Goal: Find specific page/section: Find specific page/section

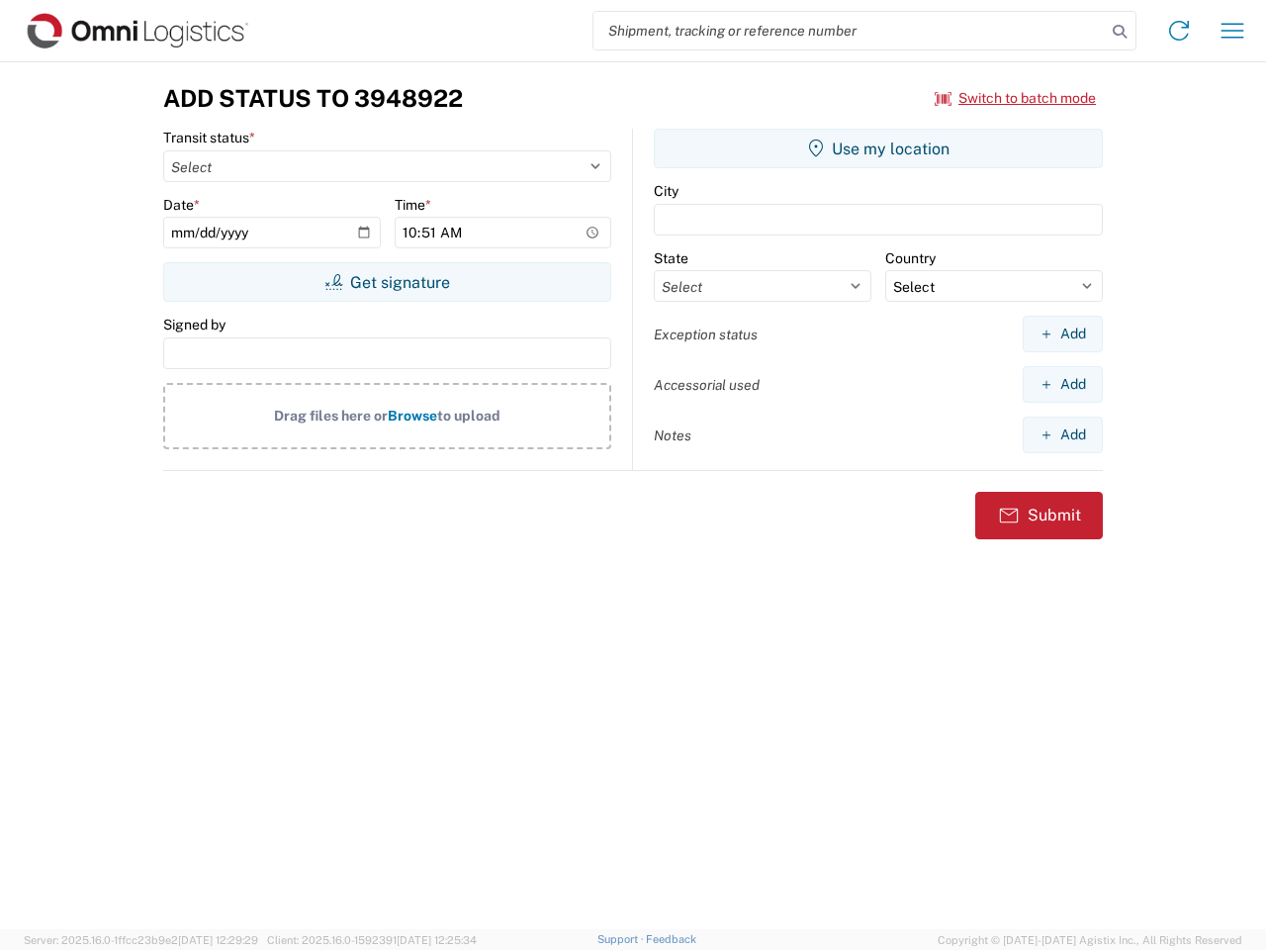
click at [850, 31] on input "search" at bounding box center [850, 31] width 512 height 38
click at [1120, 32] on icon at bounding box center [1120, 32] width 28 height 28
click at [1179, 31] on icon at bounding box center [1179, 31] width 32 height 32
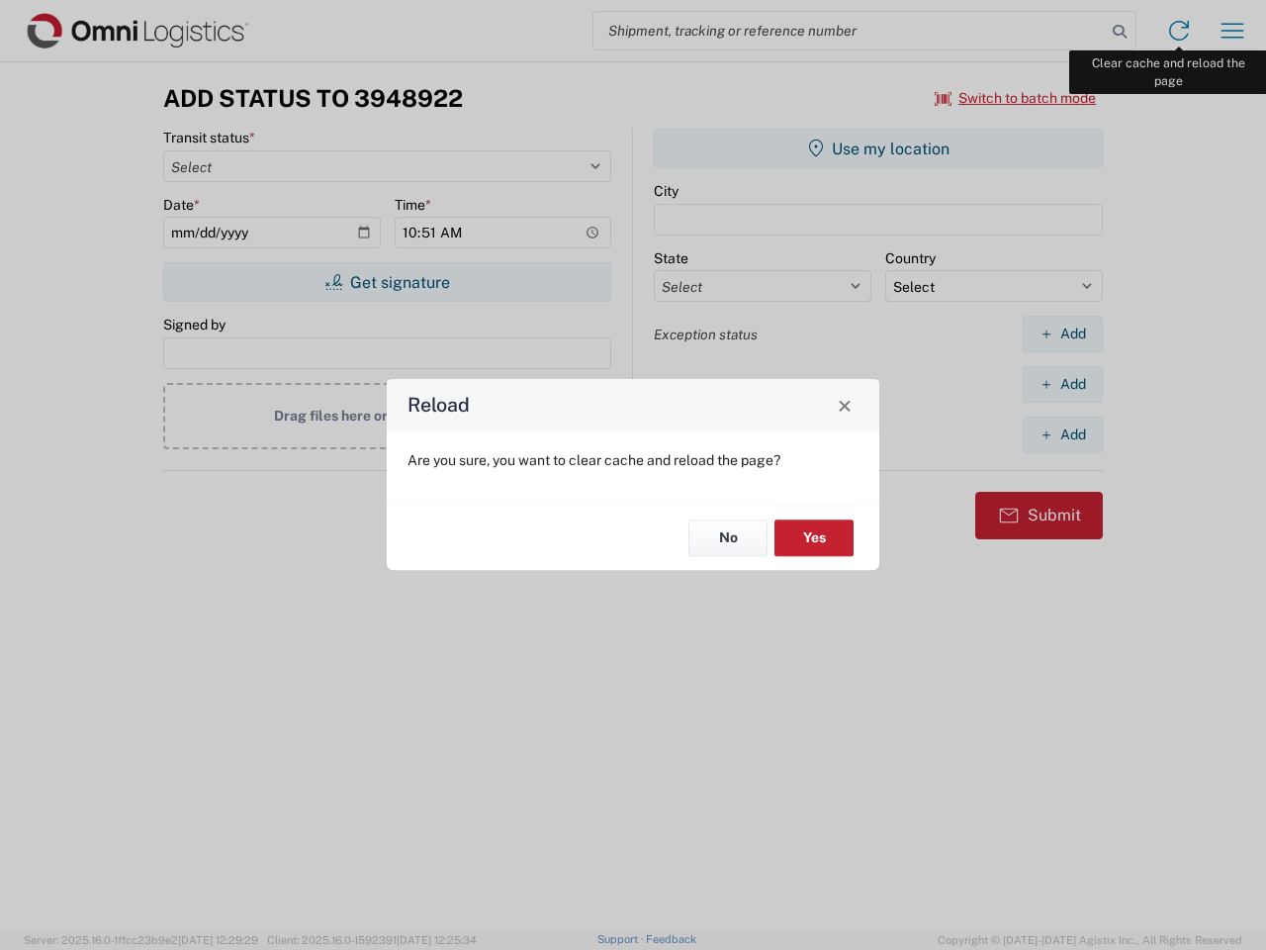
click at [1233, 31] on div "Reload Are you sure, you want to clear cache and reload the page? No Yes" at bounding box center [633, 475] width 1266 height 950
click at [1016, 98] on div "Reload Are you sure, you want to clear cache and reload the page? No Yes" at bounding box center [633, 475] width 1266 height 950
click at [387, 282] on div "Reload Are you sure, you want to clear cache and reload the page? No Yes" at bounding box center [633, 475] width 1266 height 950
click at [879, 148] on div "Reload Are you sure, you want to clear cache and reload the page? No Yes" at bounding box center [633, 475] width 1266 height 950
click at [1063, 333] on div "Reload Are you sure, you want to clear cache and reload the page? No Yes" at bounding box center [633, 475] width 1266 height 950
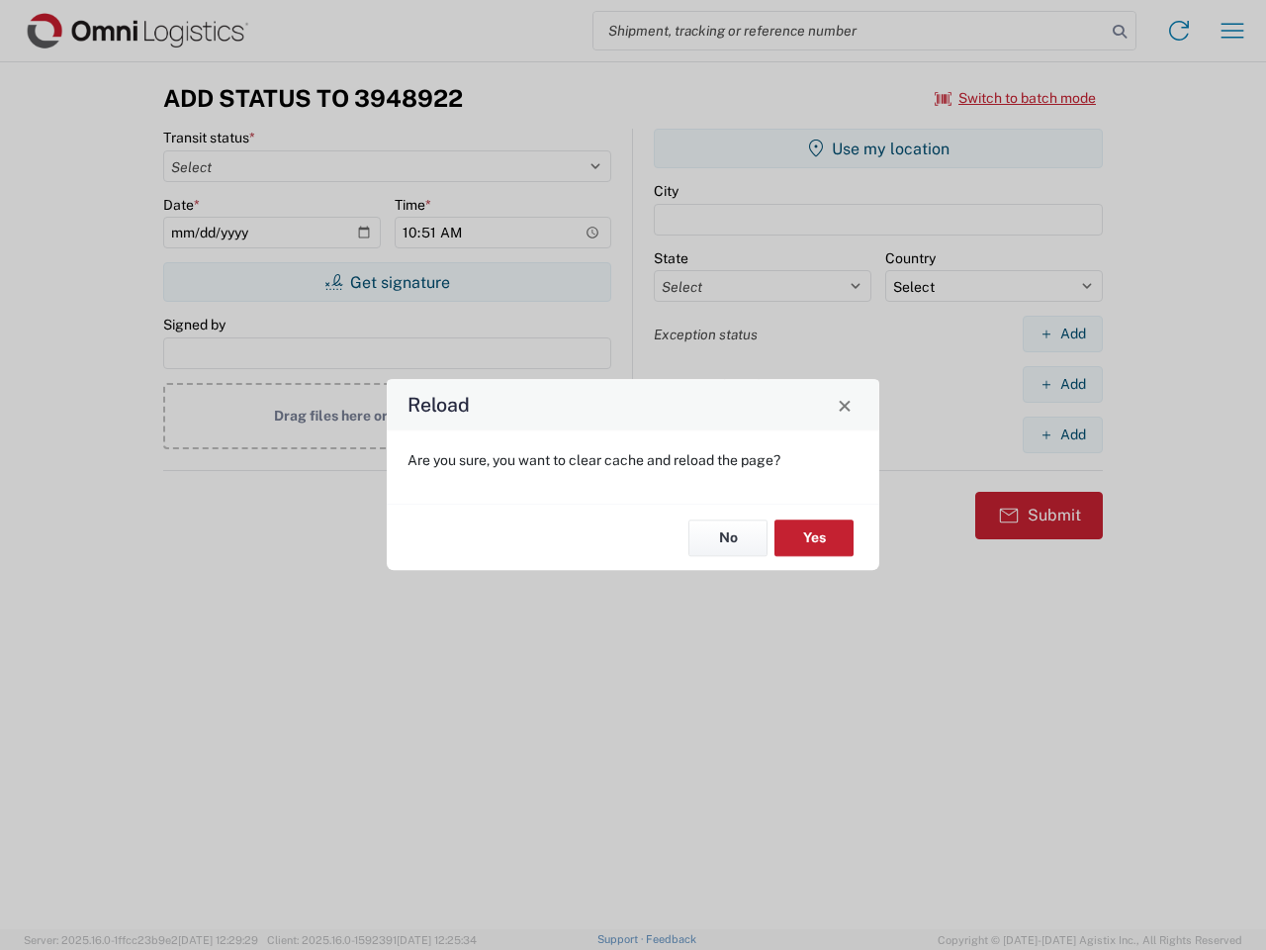
click at [1063, 384] on div "Reload Are you sure, you want to clear cache and reload the page? No Yes" at bounding box center [633, 475] width 1266 height 950
click at [1063, 434] on div "Reload Are you sure, you want to clear cache and reload the page? No Yes" at bounding box center [633, 475] width 1266 height 950
